Goal: Transaction & Acquisition: Obtain resource

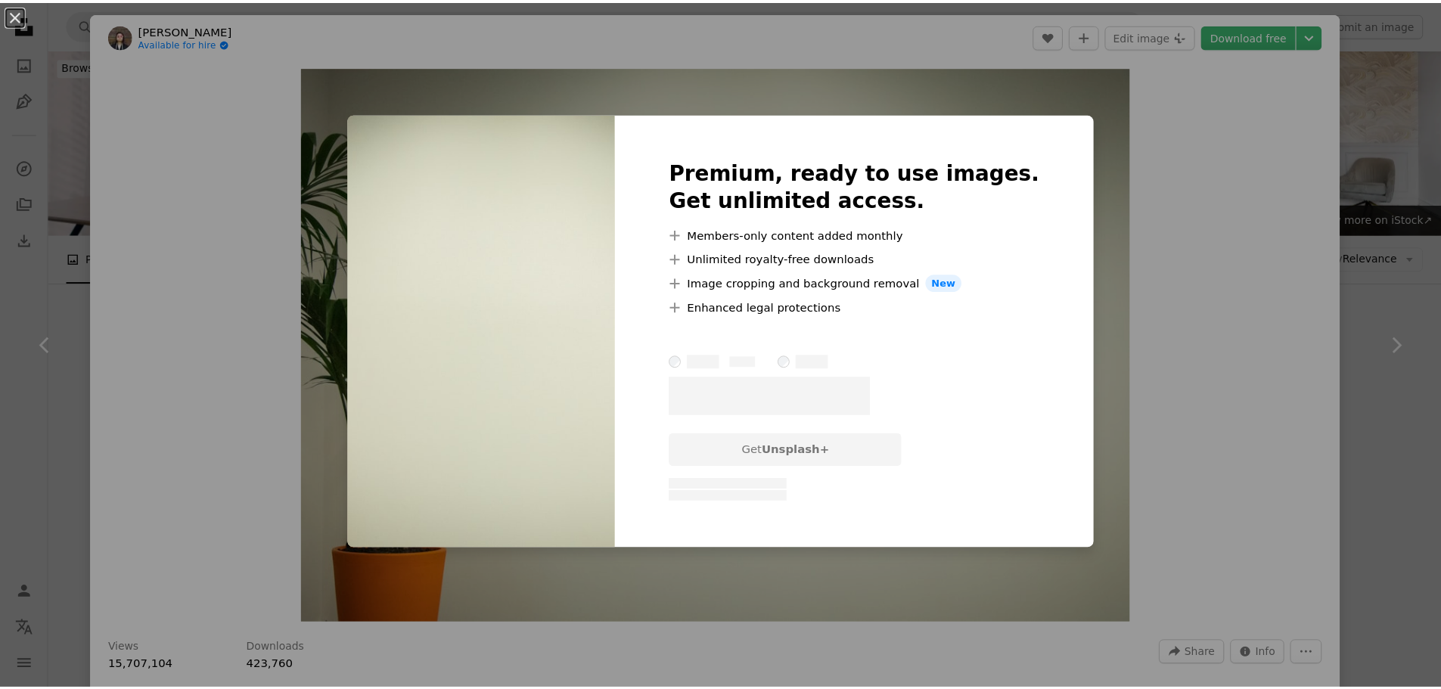
scroll to position [605, 0]
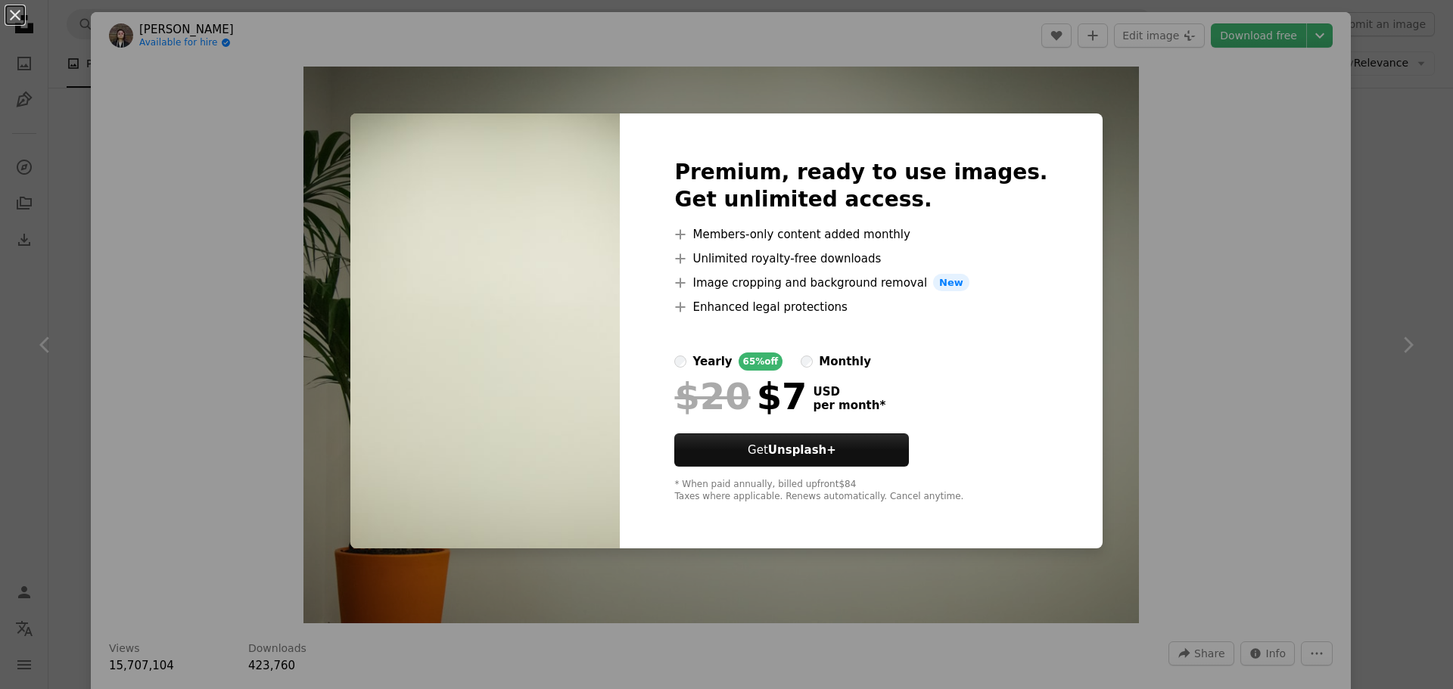
click at [1101, 260] on div "An X shape Premium, ready to use images. Get unlimited access. A plus sign Memb…" at bounding box center [726, 344] width 1453 height 689
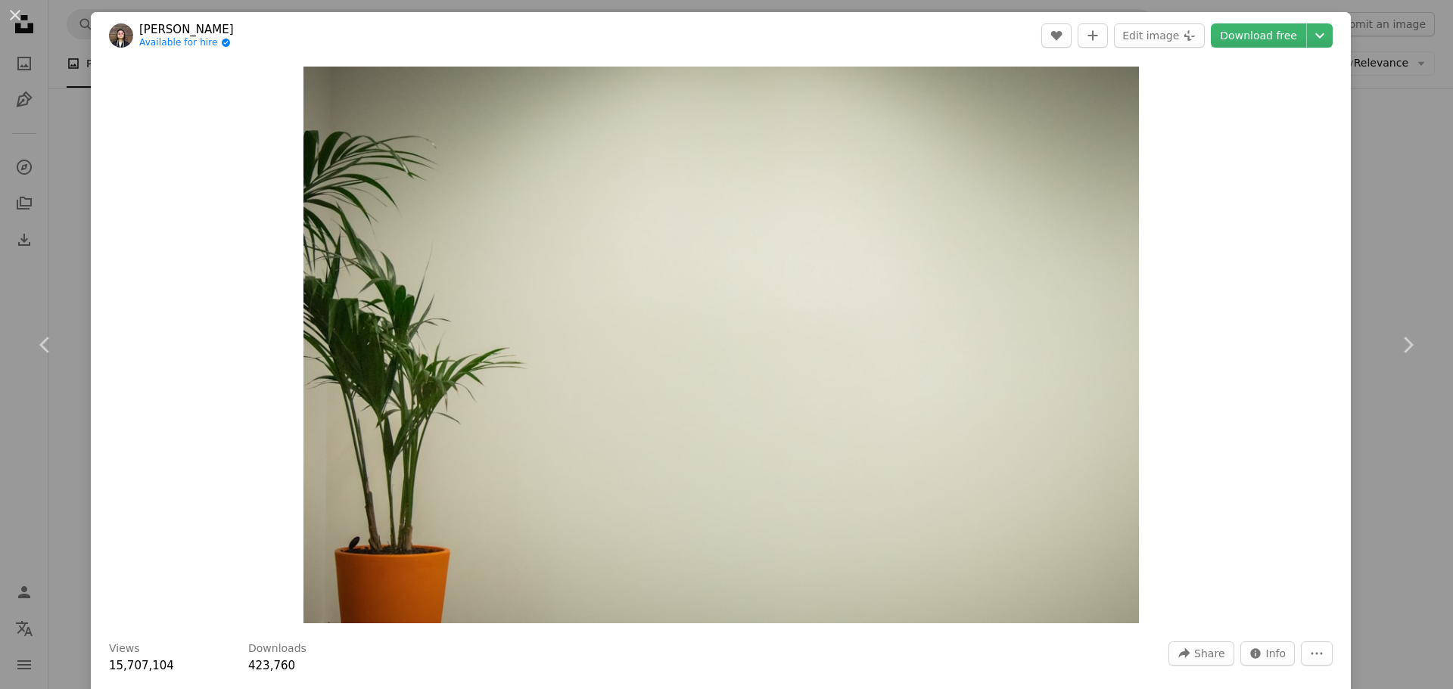
click at [1377, 222] on div "An X shape Chevron left Chevron right [PERSON_NAME] Available for hire A checkm…" at bounding box center [726, 344] width 1453 height 689
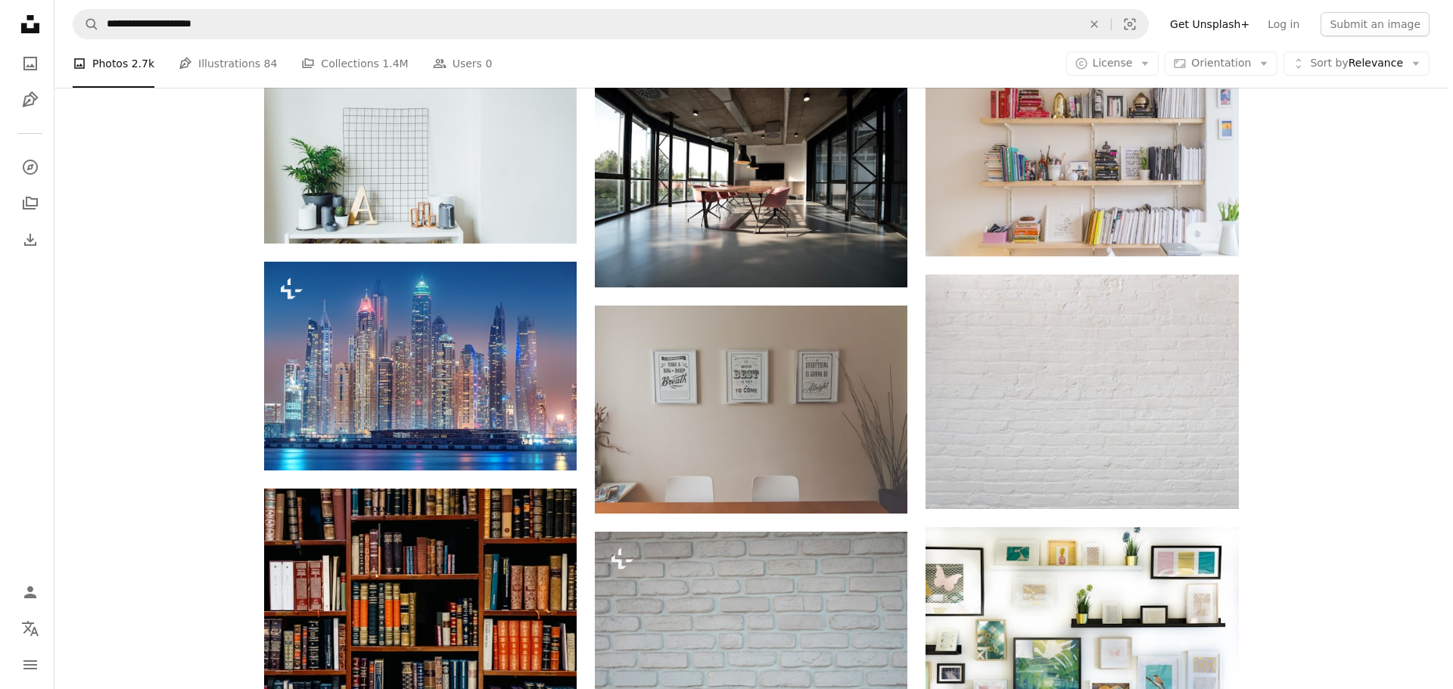
scroll to position [1000, 0]
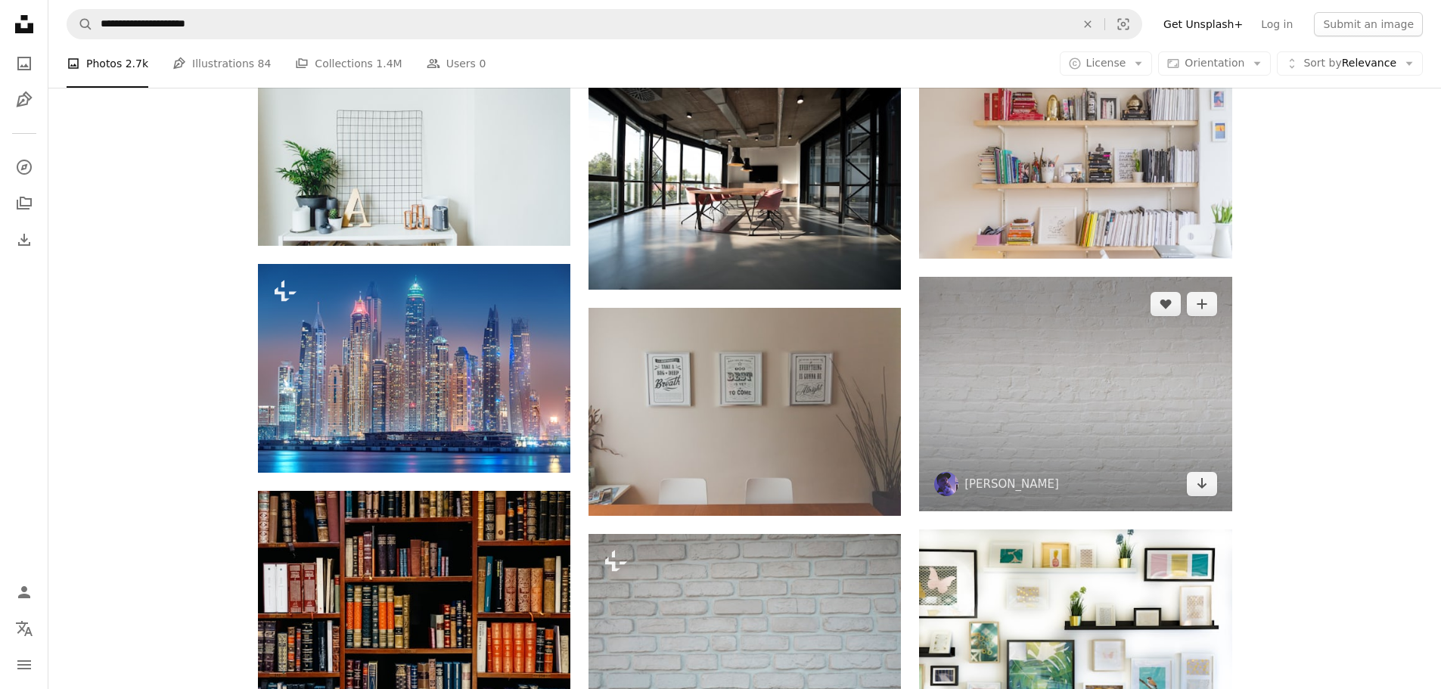
click at [1065, 375] on img at bounding box center [1075, 394] width 312 height 235
